Goal: Information Seeking & Learning: Learn about a topic

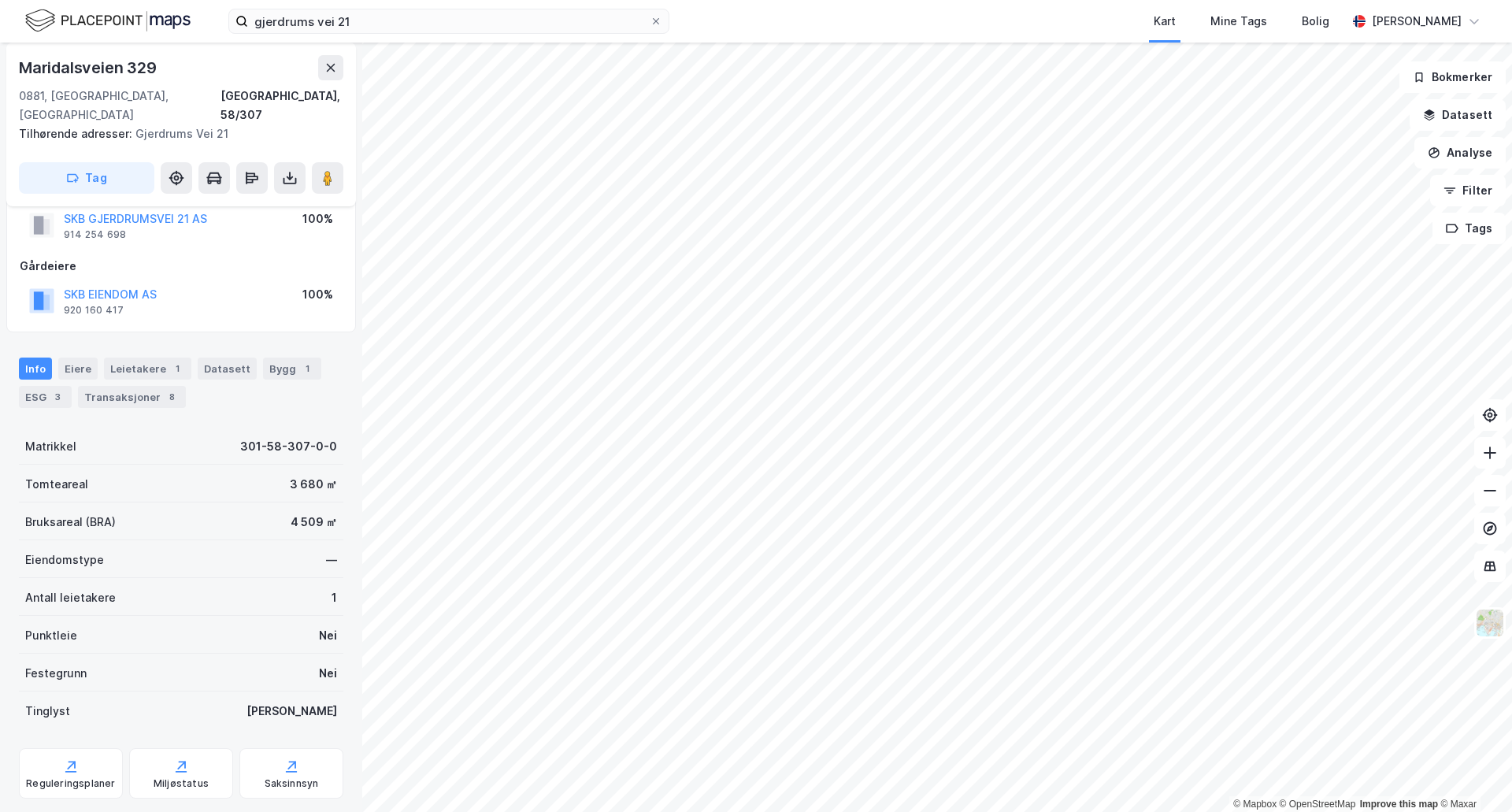
scroll to position [42, 0]
click at [125, 360] on div "Leietakere 1" at bounding box center [147, 371] width 87 height 22
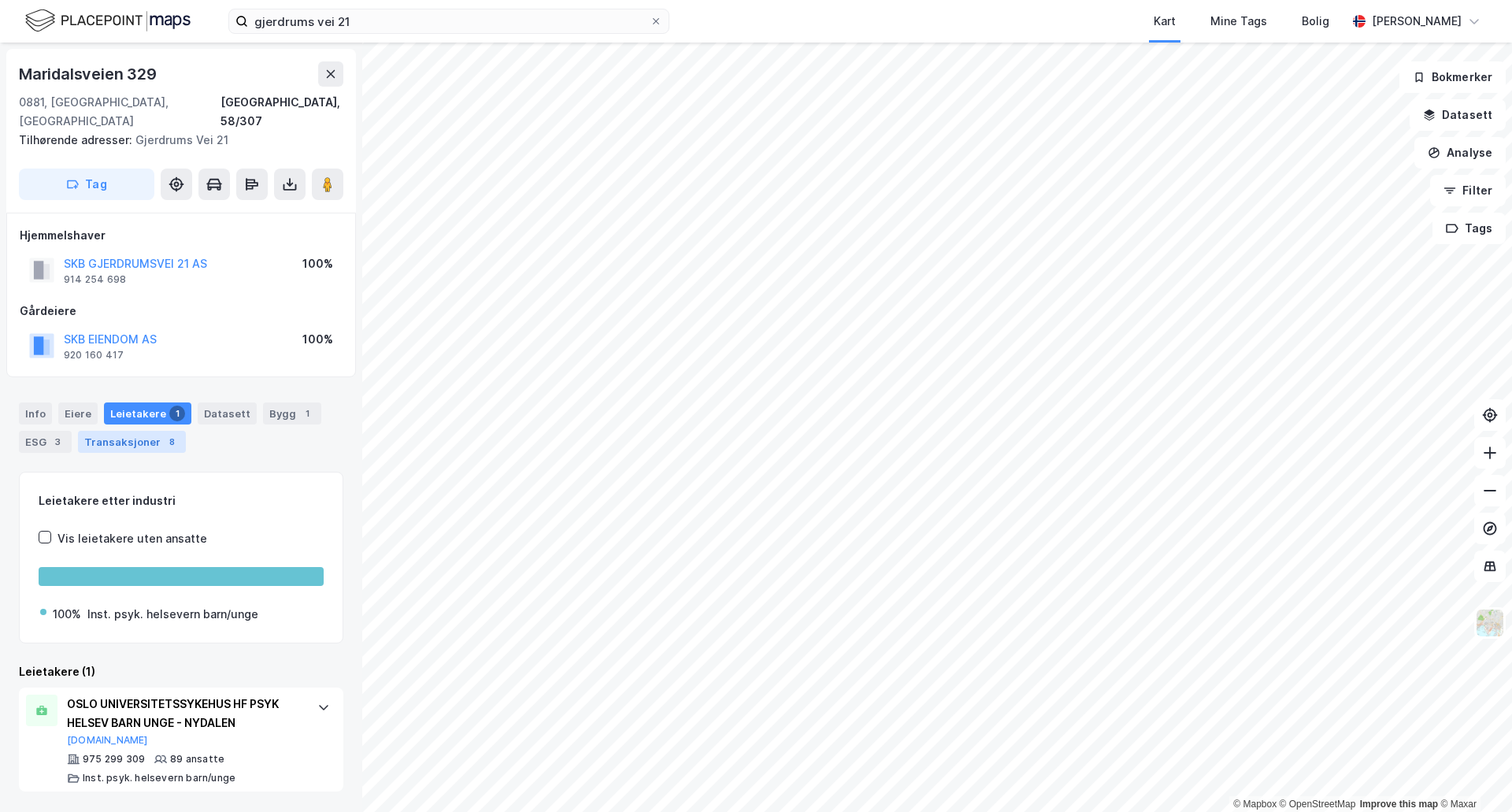
click at [105, 430] on div "Transaksjoner 8" at bounding box center [131, 442] width 108 height 22
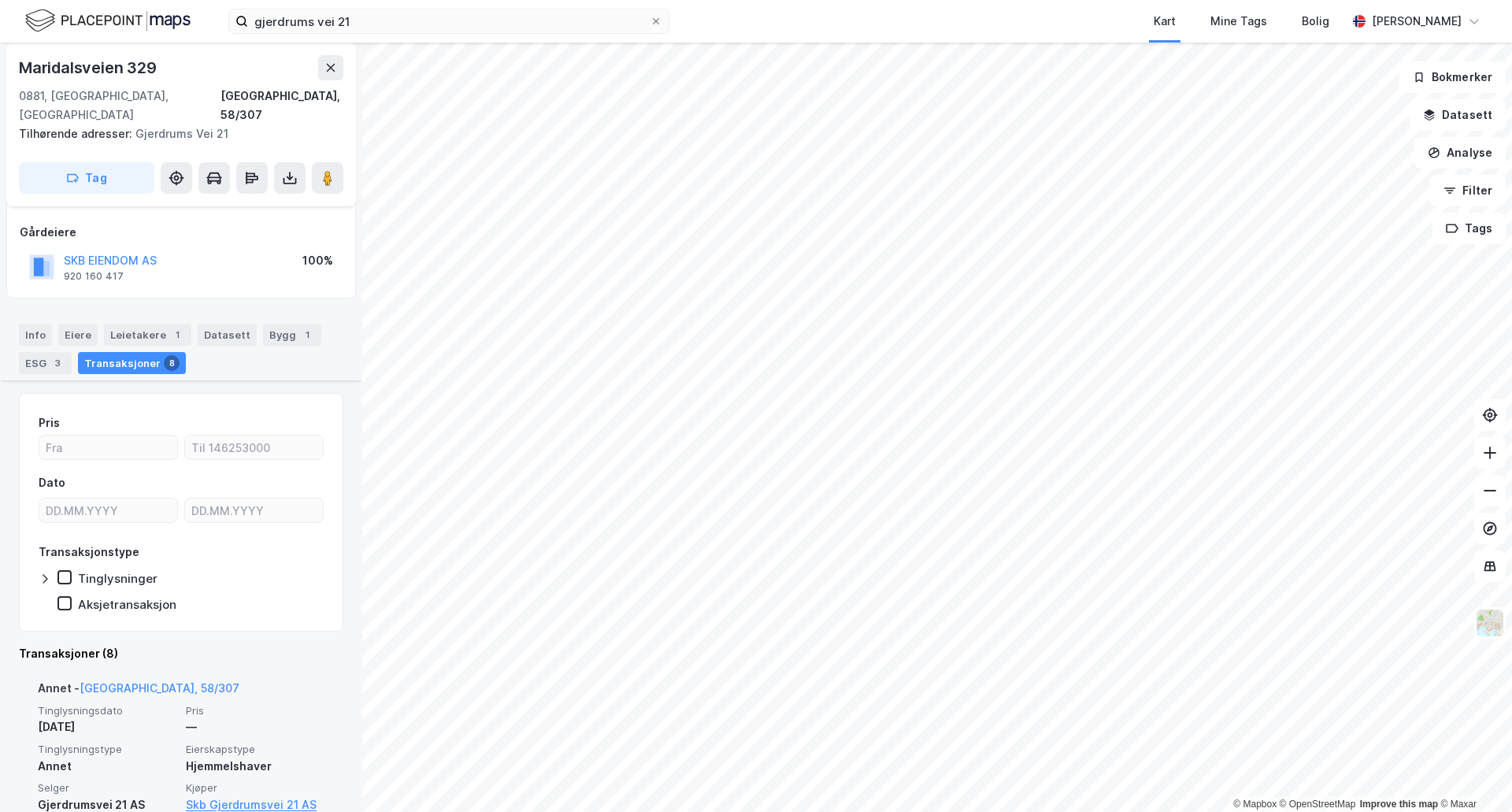
scroll to position [472, 0]
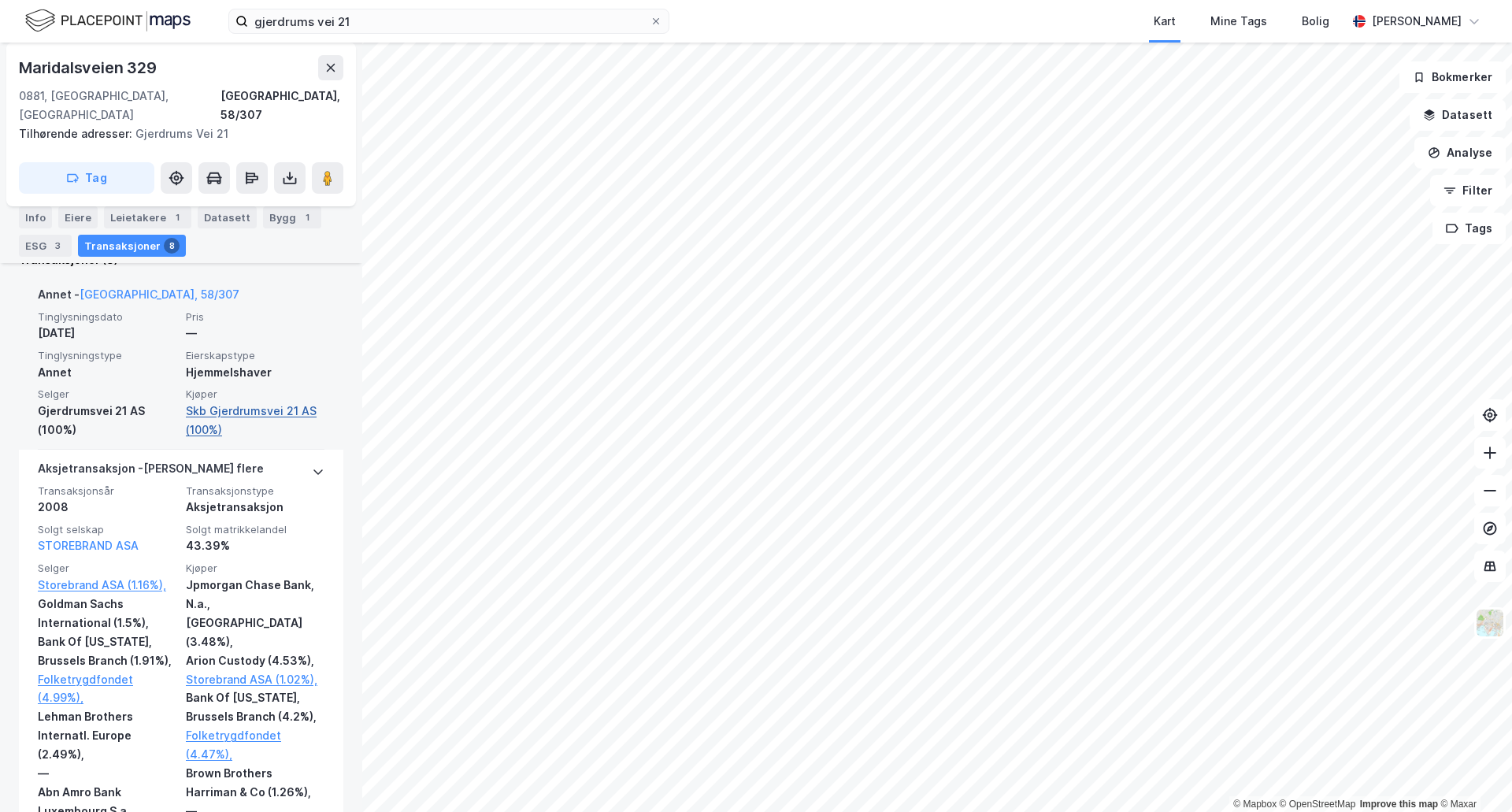
click at [211, 401] on link "Skb Gjerdrumsvei 21 AS (100%)" at bounding box center [255, 420] width 138 height 37
